Goal: Find contact information: Find contact information

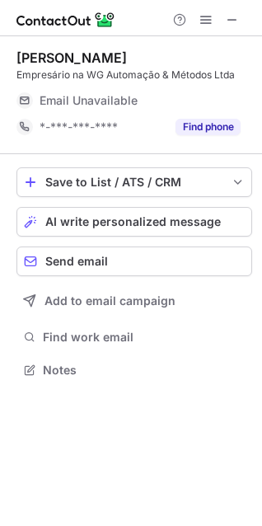
scroll to position [359, 262]
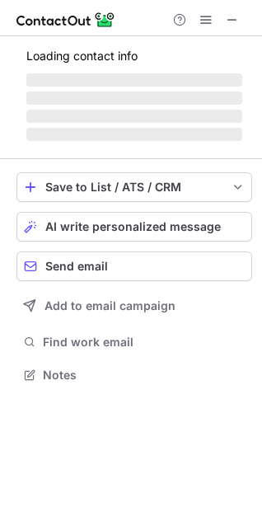
scroll to position [359, 262]
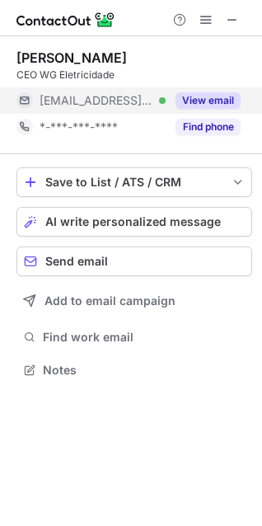
click at [209, 108] on button "View email" at bounding box center [208, 100] width 65 height 16
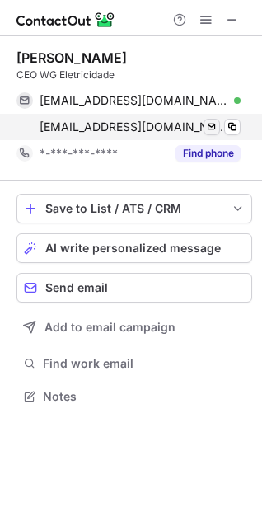
scroll to position [385, 262]
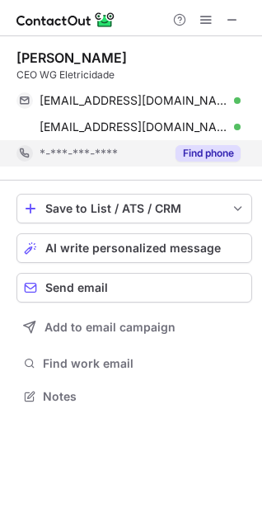
click at [212, 148] on button "Find phone" at bounding box center [208, 153] width 65 height 16
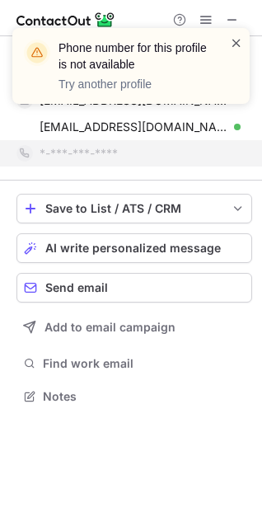
click at [233, 43] on span at bounding box center [236, 43] width 13 height 16
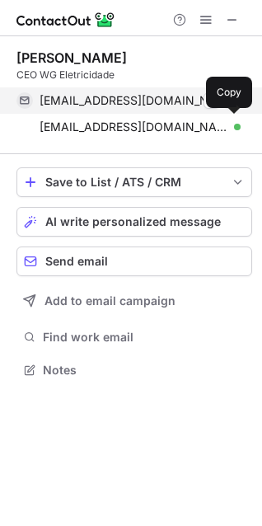
scroll to position [359, 262]
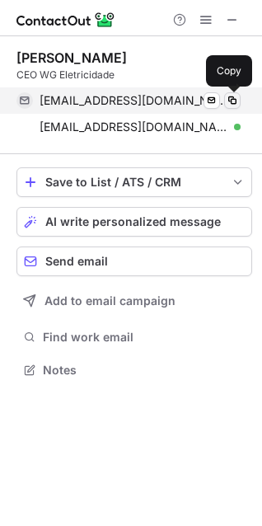
click at [231, 99] on span at bounding box center [232, 100] width 13 height 13
